Goal: Information Seeking & Learning: Learn about a topic

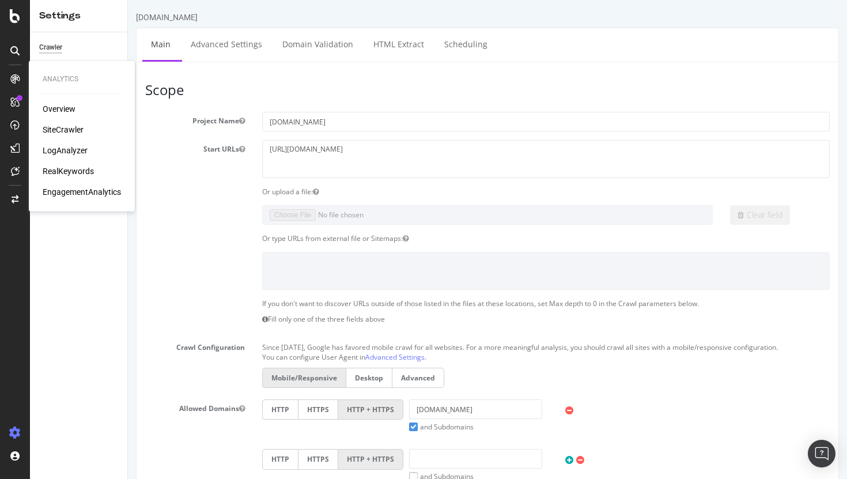
click at [55, 136] on div "Overview SiteCrawler LogAnalyzer RealKeywords EngagementAnalytics" at bounding box center [82, 150] width 78 height 94
click at [59, 131] on div "SiteCrawler" at bounding box center [63, 130] width 41 height 12
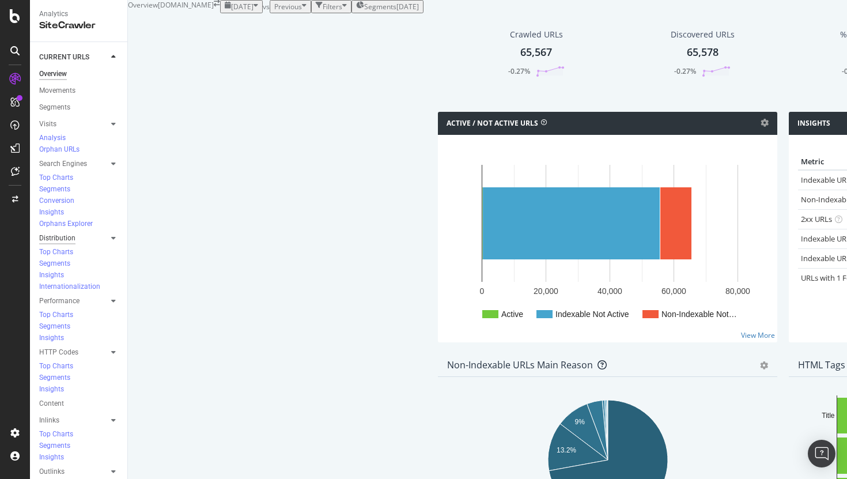
click at [62, 232] on div "Distribution" at bounding box center [57, 238] width 36 height 12
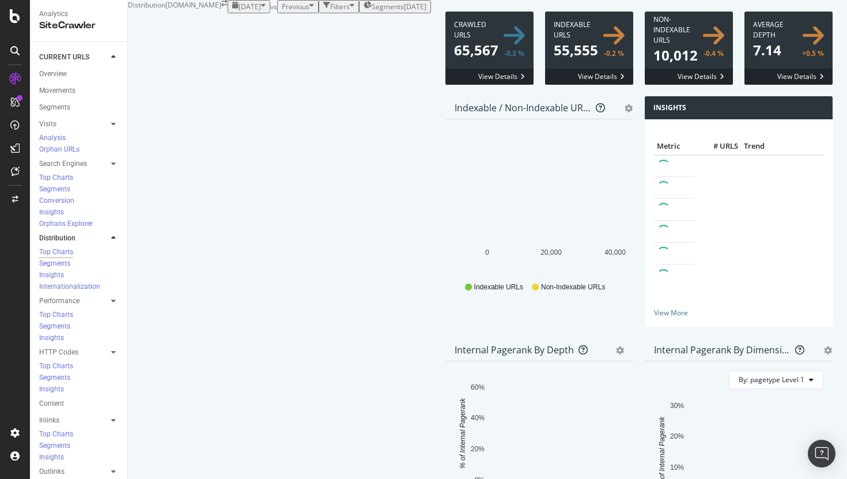
scroll to position [367, 0]
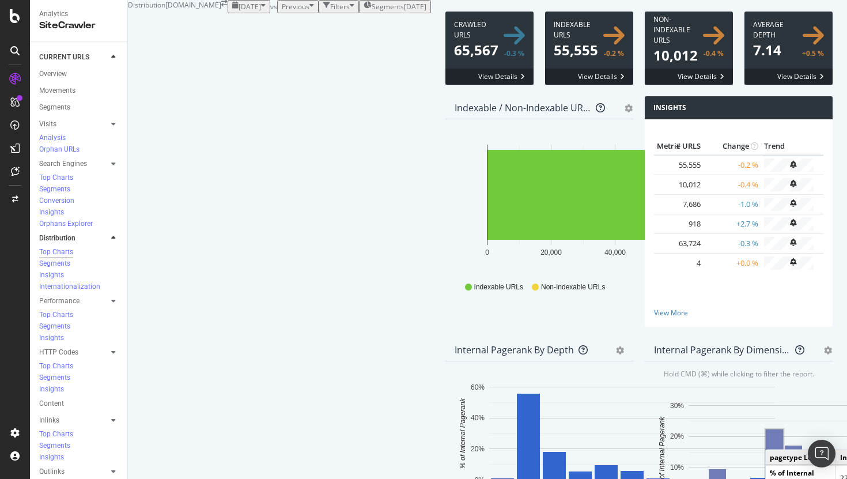
click at [766, 429] on rect "A chart." at bounding box center [774, 463] width 17 height 69
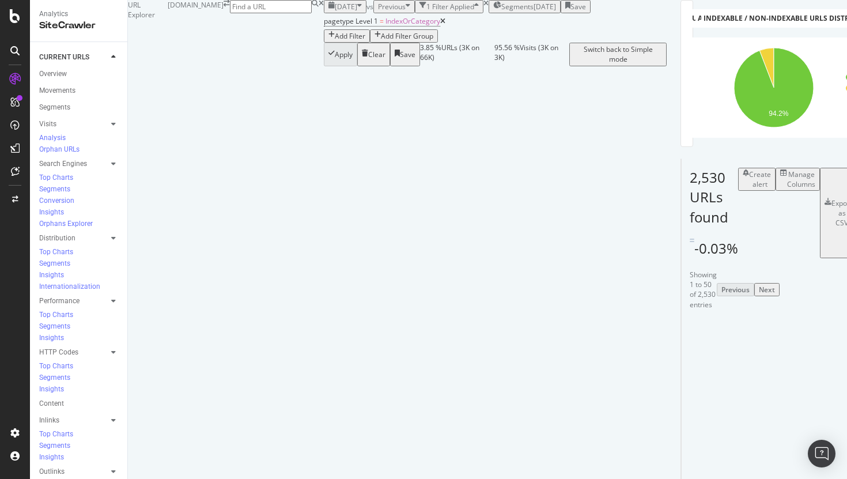
click at [335, 41] on div "Add Filter" at bounding box center [350, 36] width 31 height 10
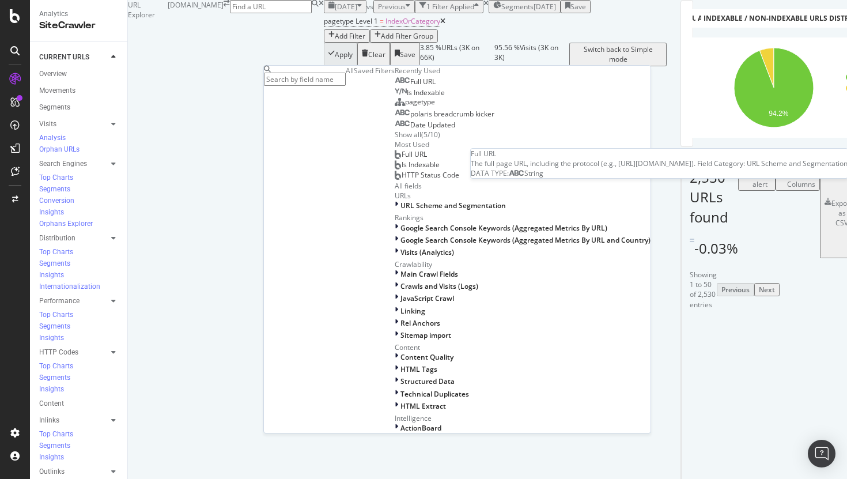
click at [410, 86] on span "Full URL" at bounding box center [422, 82] width 25 height 10
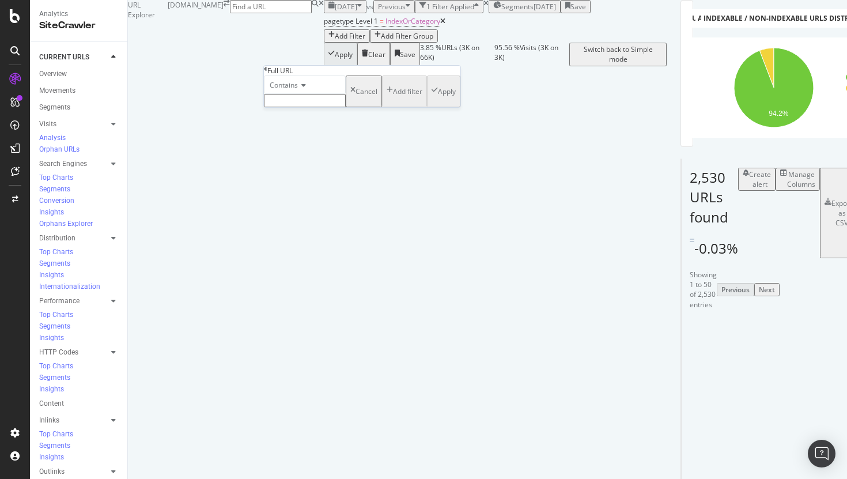
click at [298, 90] on span "Contains" at bounding box center [284, 85] width 28 height 10
click at [317, 190] on span "Doesn't contain" at bounding box center [292, 185] width 50 height 10
click at [320, 107] on input "text" at bounding box center [305, 100] width 82 height 13
type input "page="
click at [438, 100] on div "Apply" at bounding box center [447, 95] width 18 height 10
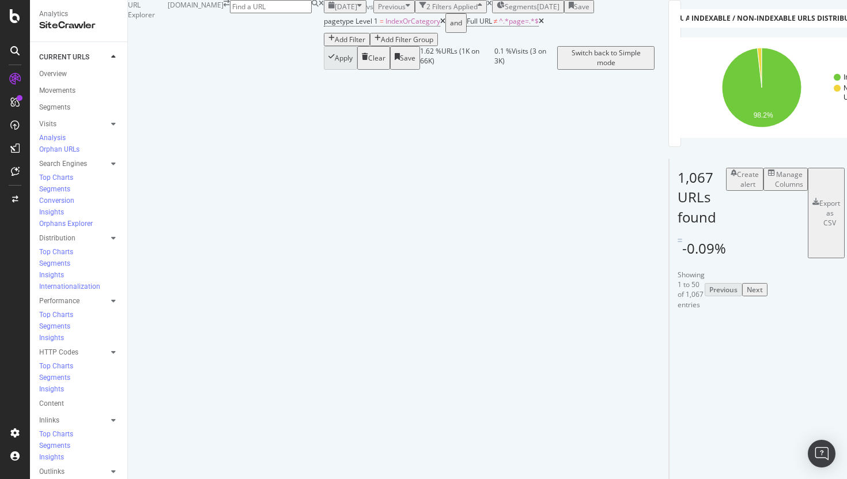
scroll to position [181, 0]
click at [775, 169] on div "Manage Columns" at bounding box center [789, 179] width 28 height 20
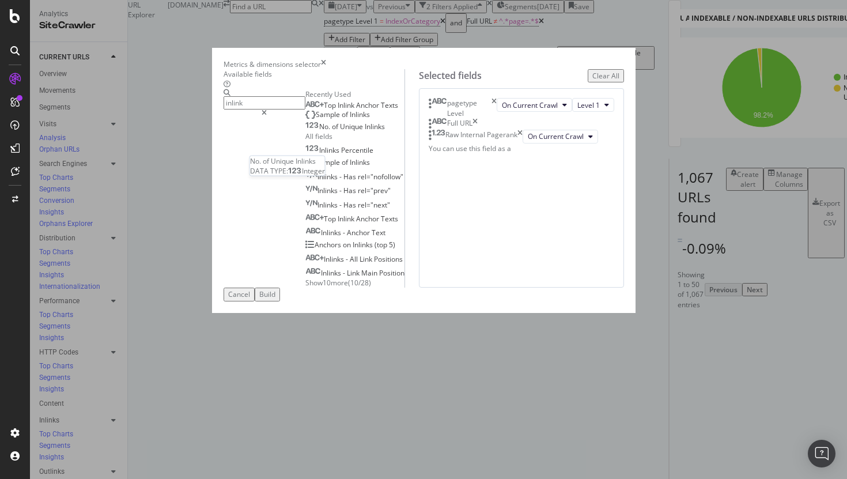
type input "inlink"
click at [365, 131] on span "Inlinks" at bounding box center [375, 127] width 20 height 10
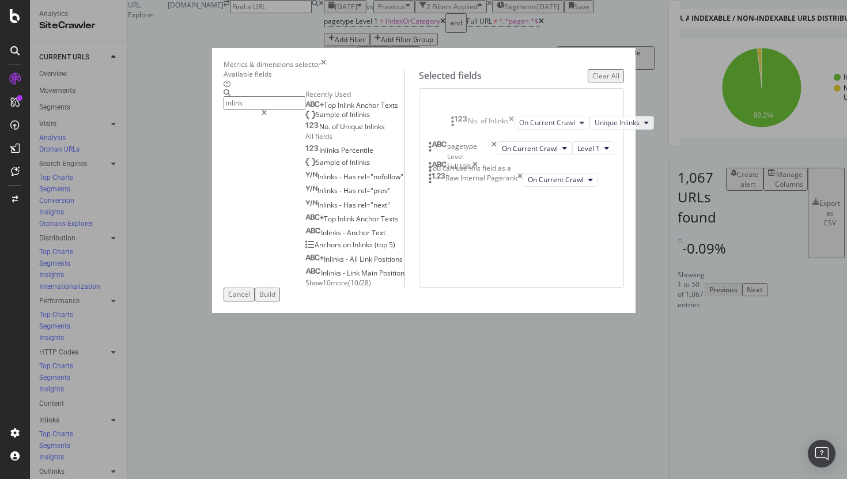
drag, startPoint x: 457, startPoint y: 226, endPoint x: 461, endPoint y: 120, distance: 106.7
click at [461, 119] on body "Analytics SiteCrawler CURRENT URLS Overview Movements Segments Visits Analysis …" at bounding box center [423, 239] width 847 height 479
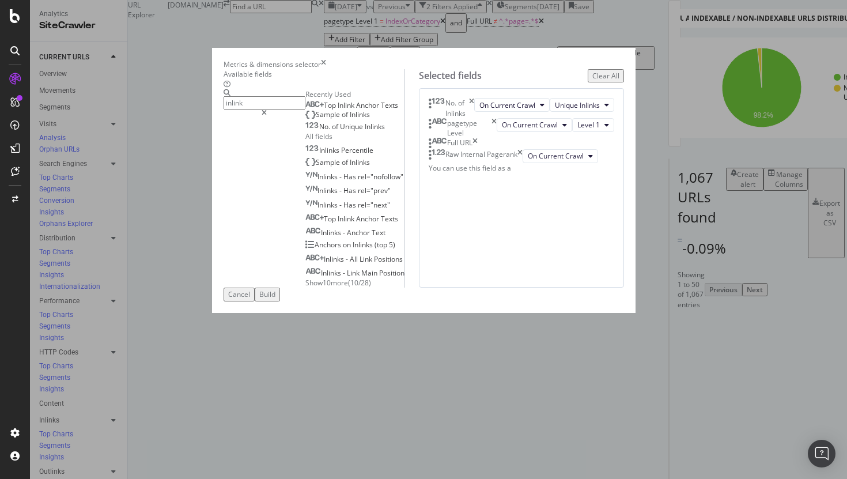
click at [275, 299] on div "Build" at bounding box center [267, 294] width 16 height 10
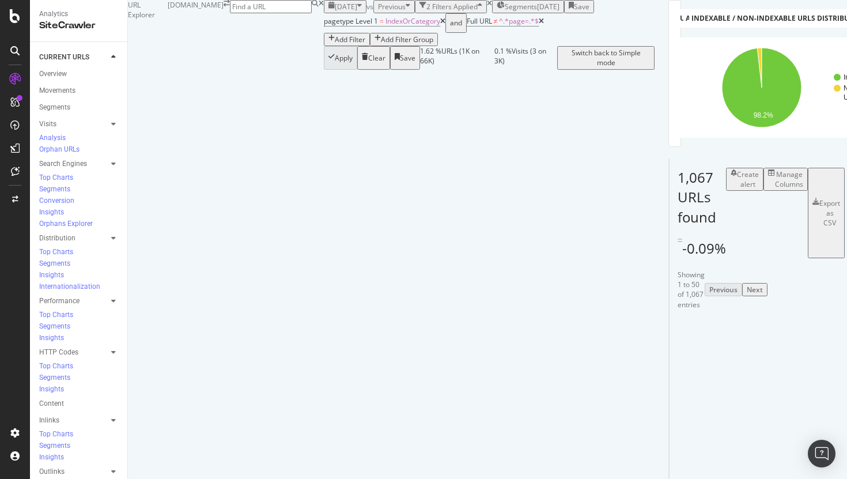
scroll to position [167, 0]
click at [62, 232] on div "Distribution" at bounding box center [57, 238] width 36 height 12
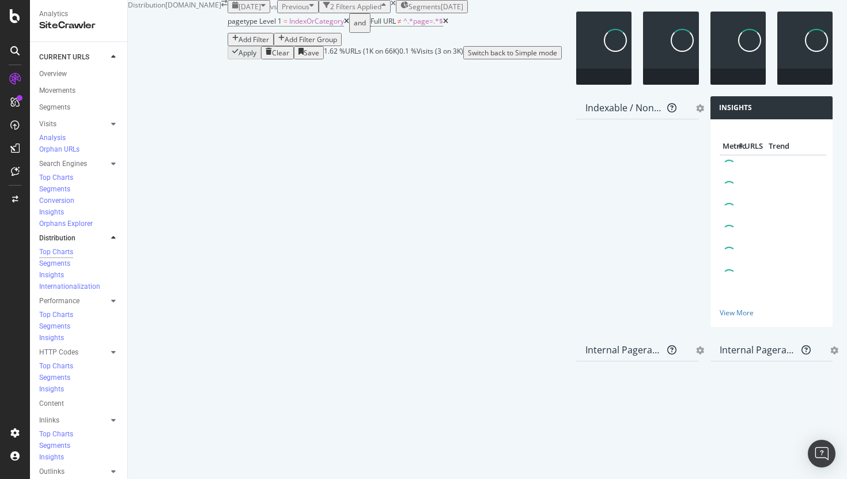
click at [344, 25] on icon at bounding box center [346, 21] width 5 height 7
click at [300, 25] on icon at bounding box center [302, 21] width 5 height 7
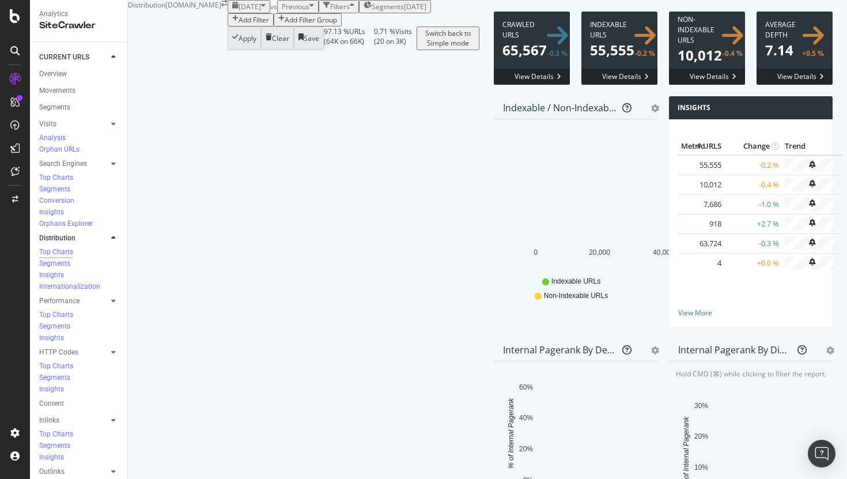
scroll to position [363, 0]
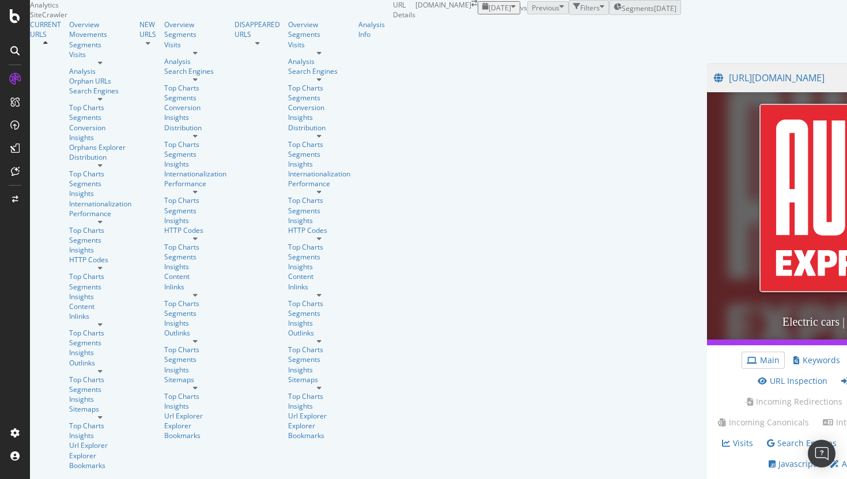
scroll to position [286, 0]
click at [841, 375] on link "Inlinks" at bounding box center [859, 381] width 36 height 12
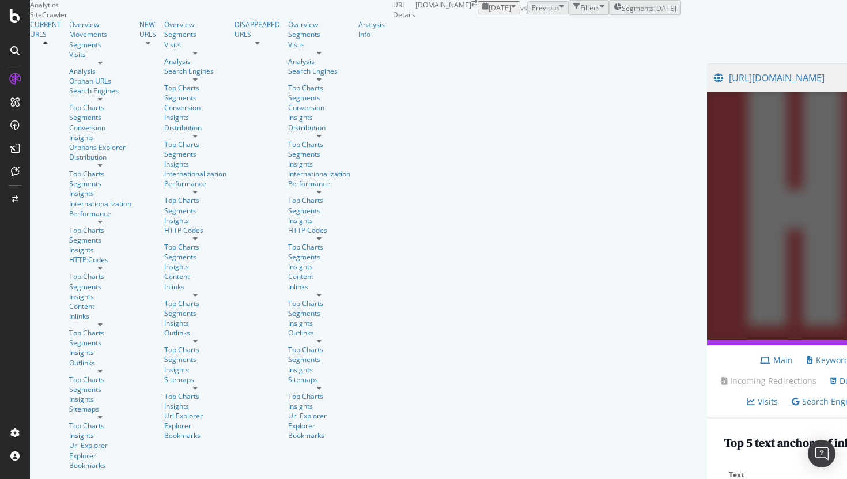
scroll to position [478, 0]
